Goal: Task Accomplishment & Management: Manage account settings

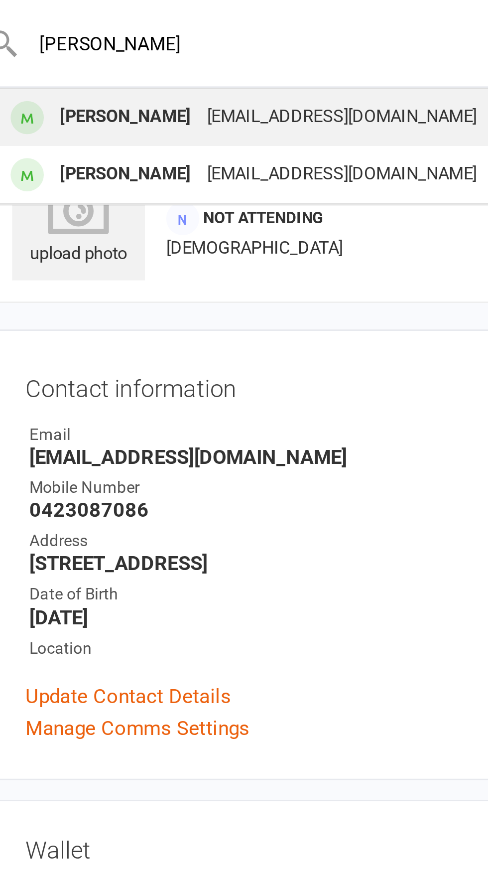
type input "[PERSON_NAME]"
click at [88, 42] on div "[PERSON_NAME]" at bounding box center [98, 44] width 55 height 14
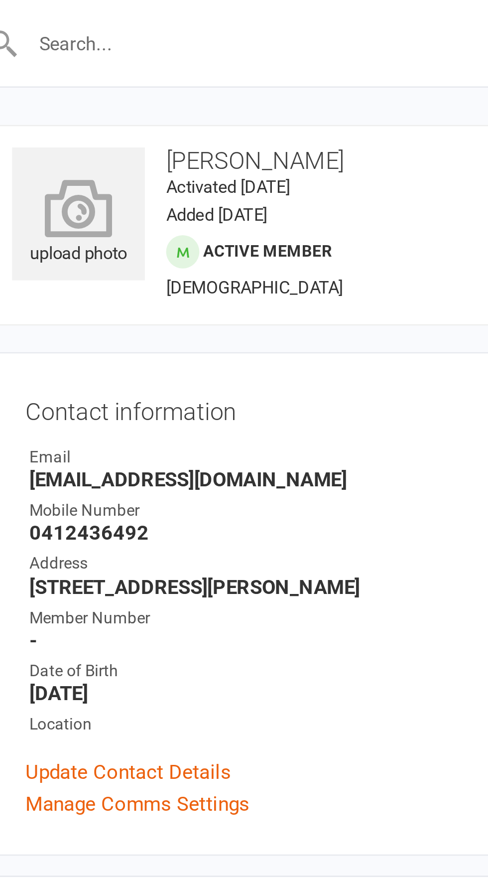
click at [73, 86] on icon at bounding box center [81, 78] width 55 height 22
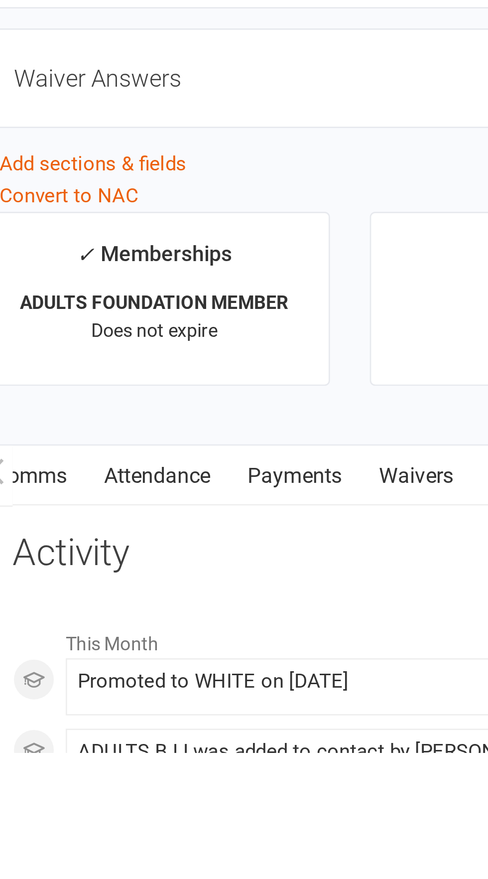
scroll to position [0, 79]
click at [216, 779] on link "Waivers" at bounding box center [209, 775] width 42 height 23
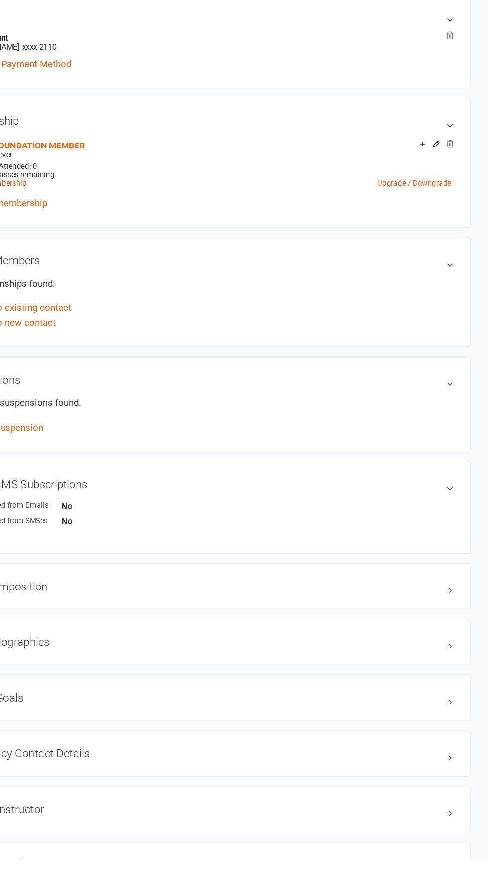
scroll to position [464, 0]
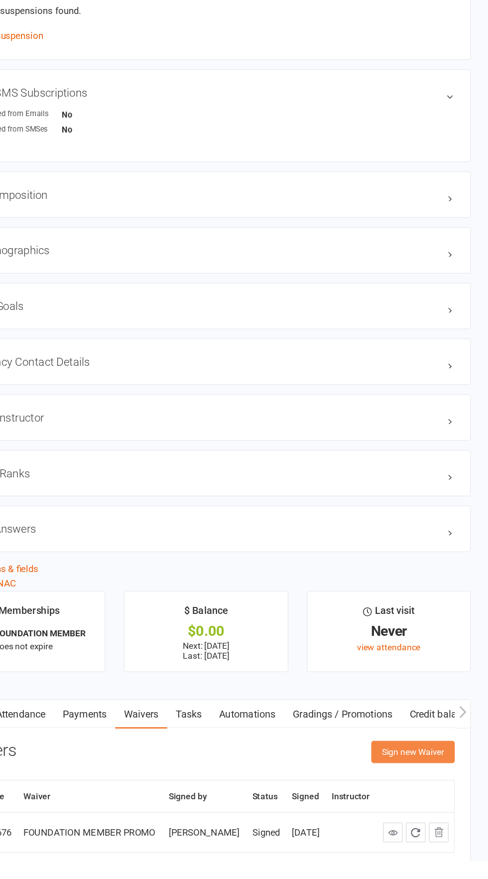
click at [434, 792] on button "Sign new Waiver" at bounding box center [427, 791] width 67 height 18
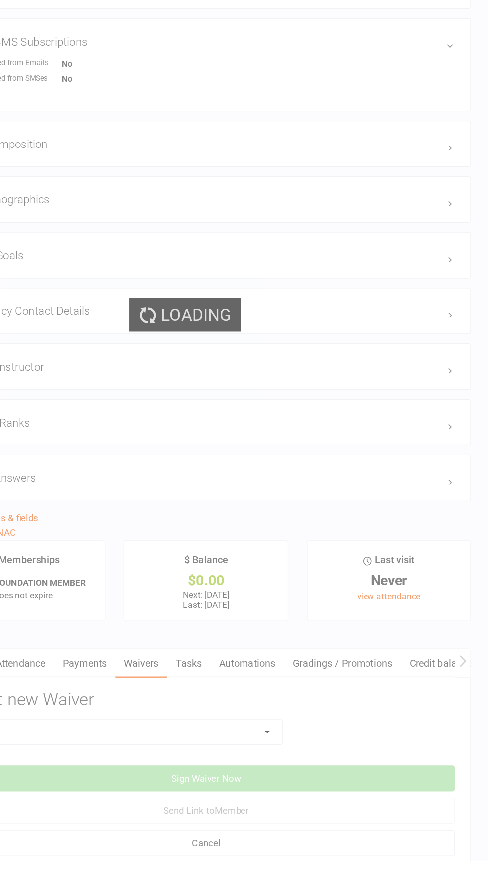
scroll to position [509, 0]
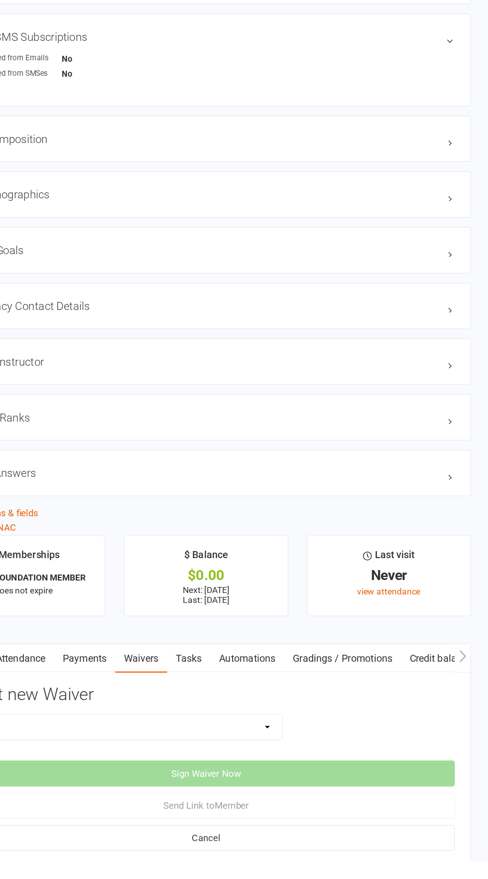
click at [320, 766] on select "EXCLUSIVE MEMBER OFFER FOUNDATION MEMBER PROMO KIDS HOLIDAY CAMP ([DATE] - [DAT…" at bounding box center [191, 771] width 261 height 20
select select "14310"
click at [61, 761] on select "EXCLUSIVE MEMBER OFFER FOUNDATION MEMBER PROMO KIDS HOLIDAY CAMP ([DATE] - [DAT…" at bounding box center [191, 771] width 261 height 20
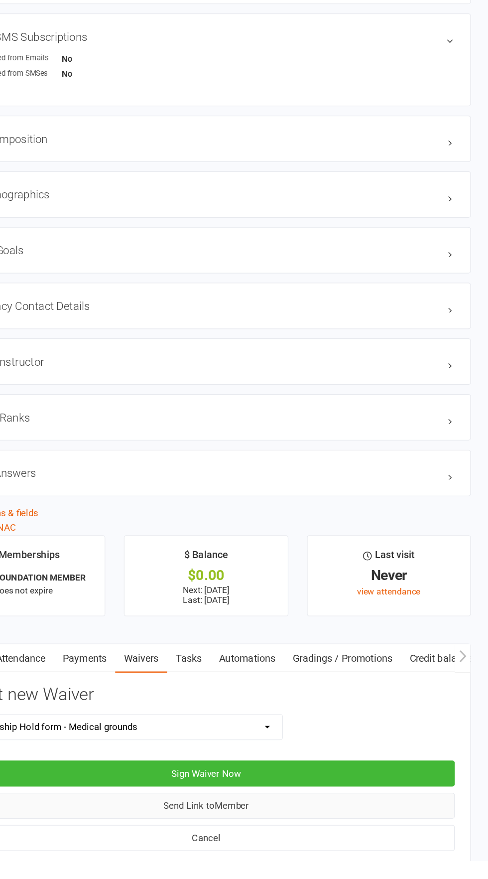
click at [335, 833] on button "Send Link to Member" at bounding box center [261, 834] width 400 height 21
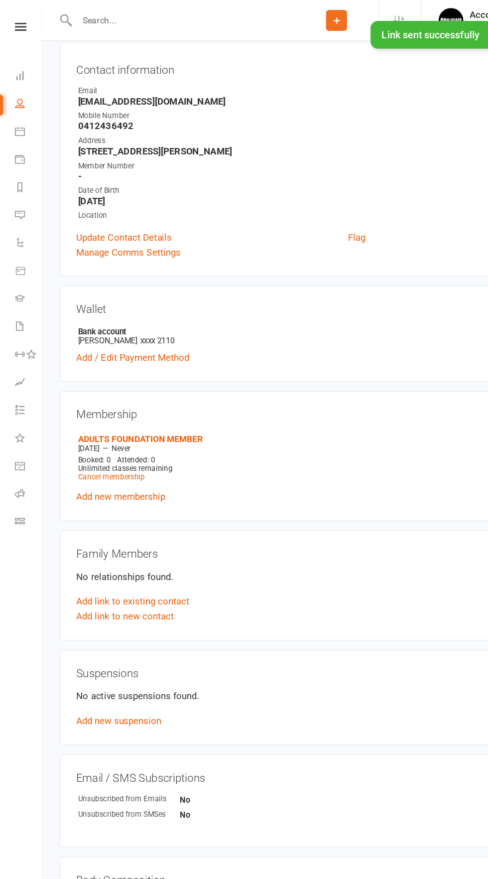
scroll to position [0, 0]
